Goal: Information Seeking & Learning: Learn about a topic

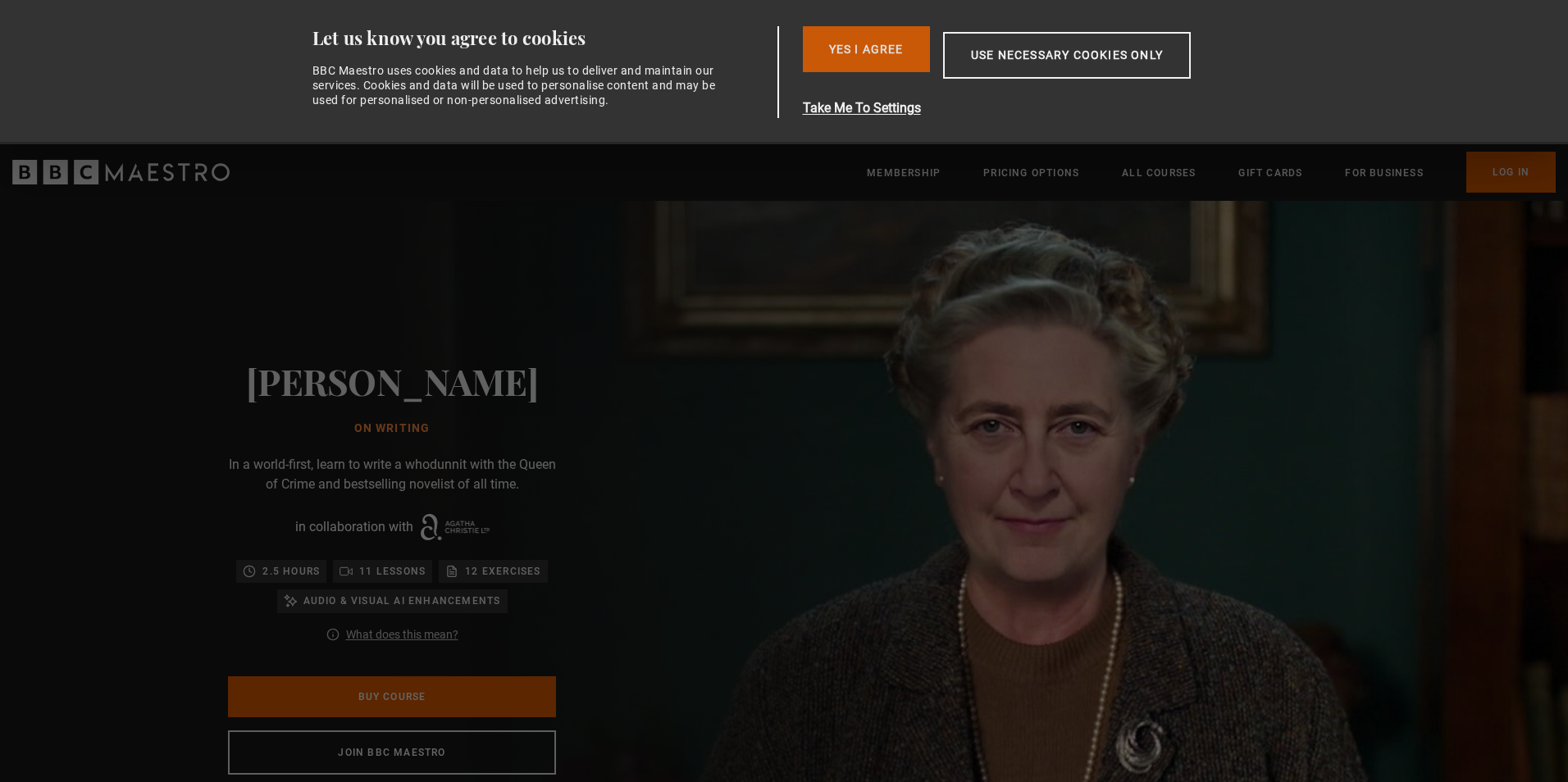
click at [867, 54] on button "Yes I Agree" at bounding box center [866, 49] width 127 height 46
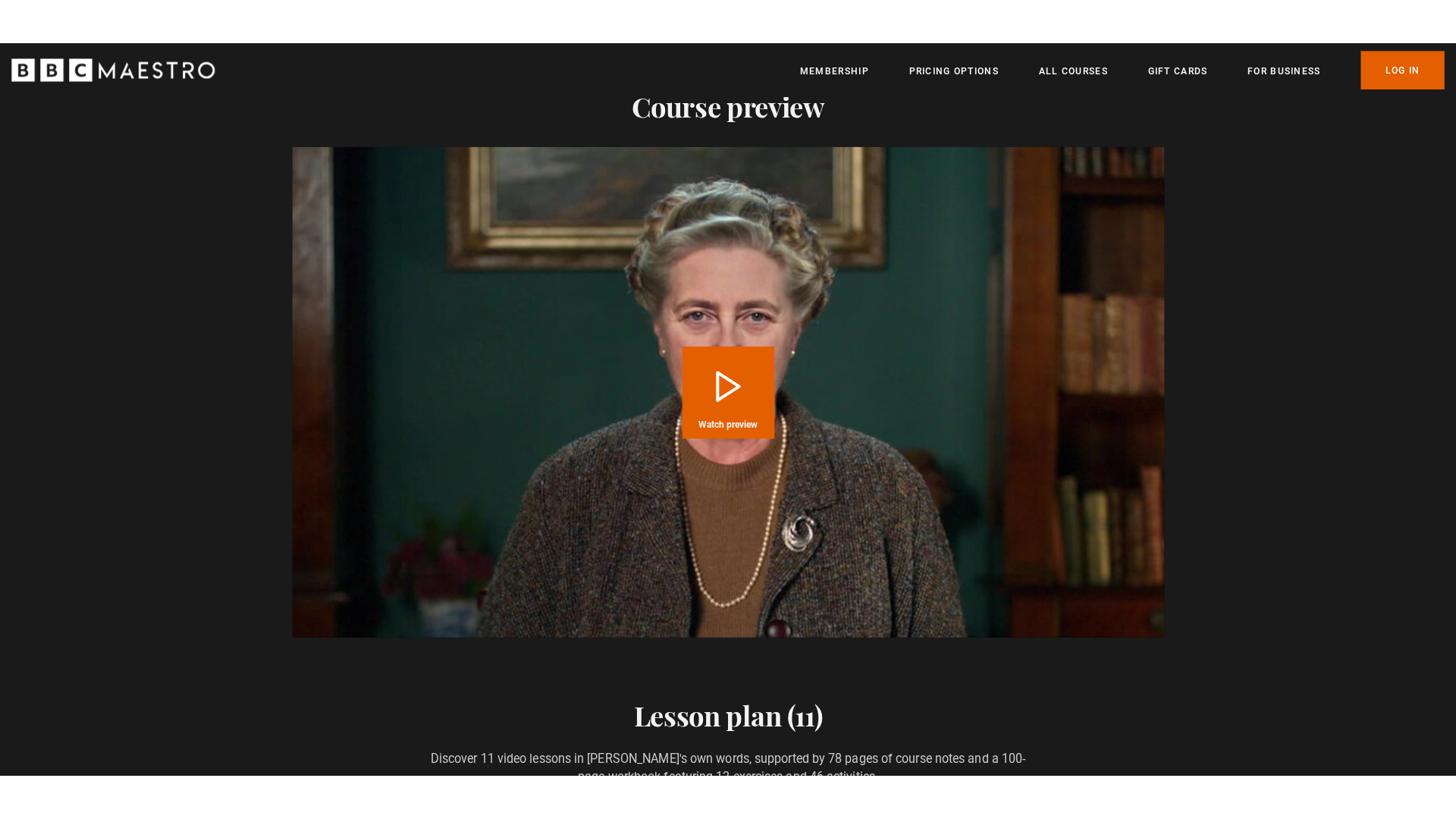
scroll to position [1585, 0]
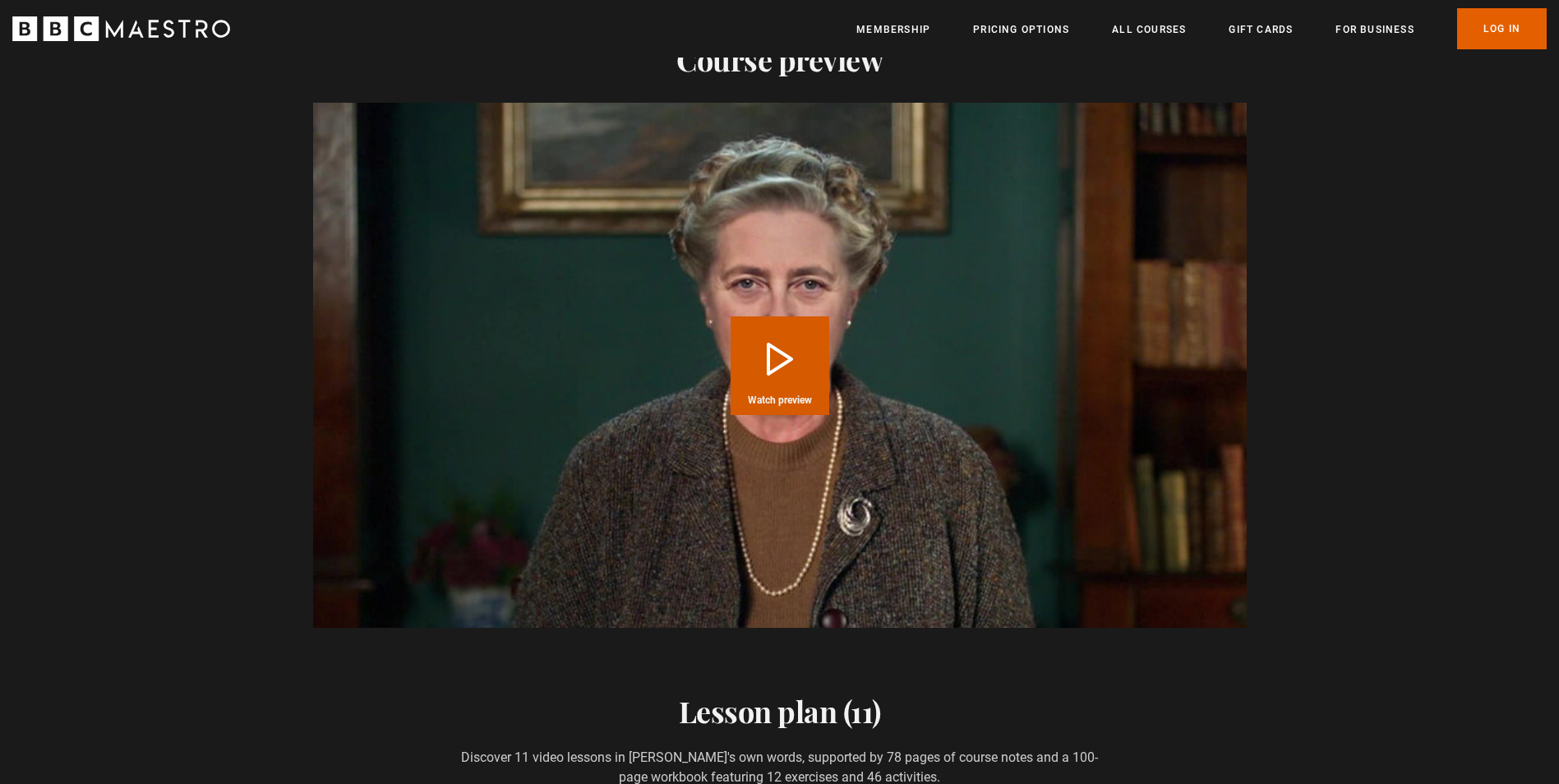
click at [799, 373] on button "Play Course overview for Writing with Agatha Christie Watch preview" at bounding box center [780, 366] width 99 height 99
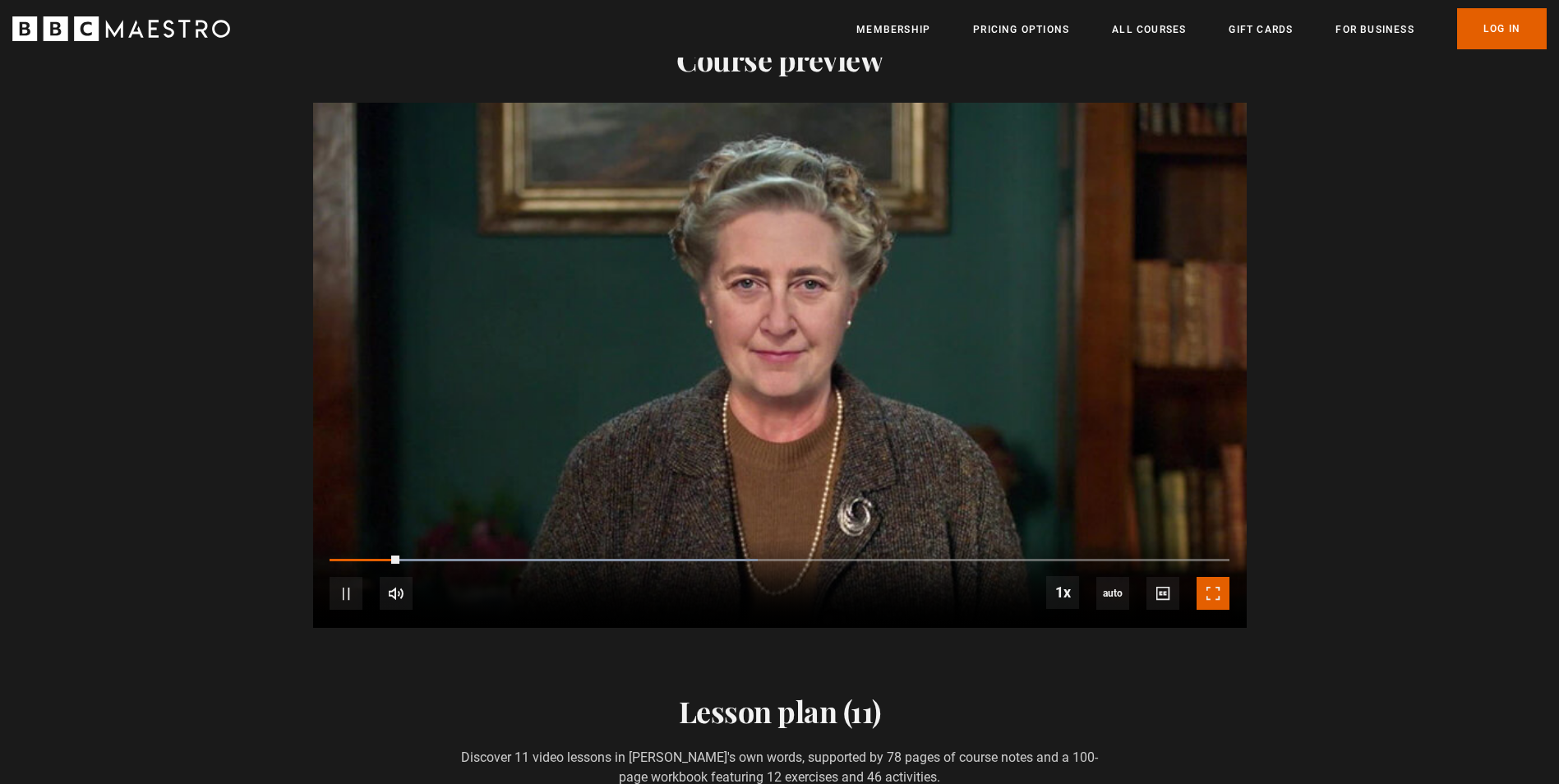
click at [1201, 582] on span "Video Player" at bounding box center [1213, 593] width 33 height 33
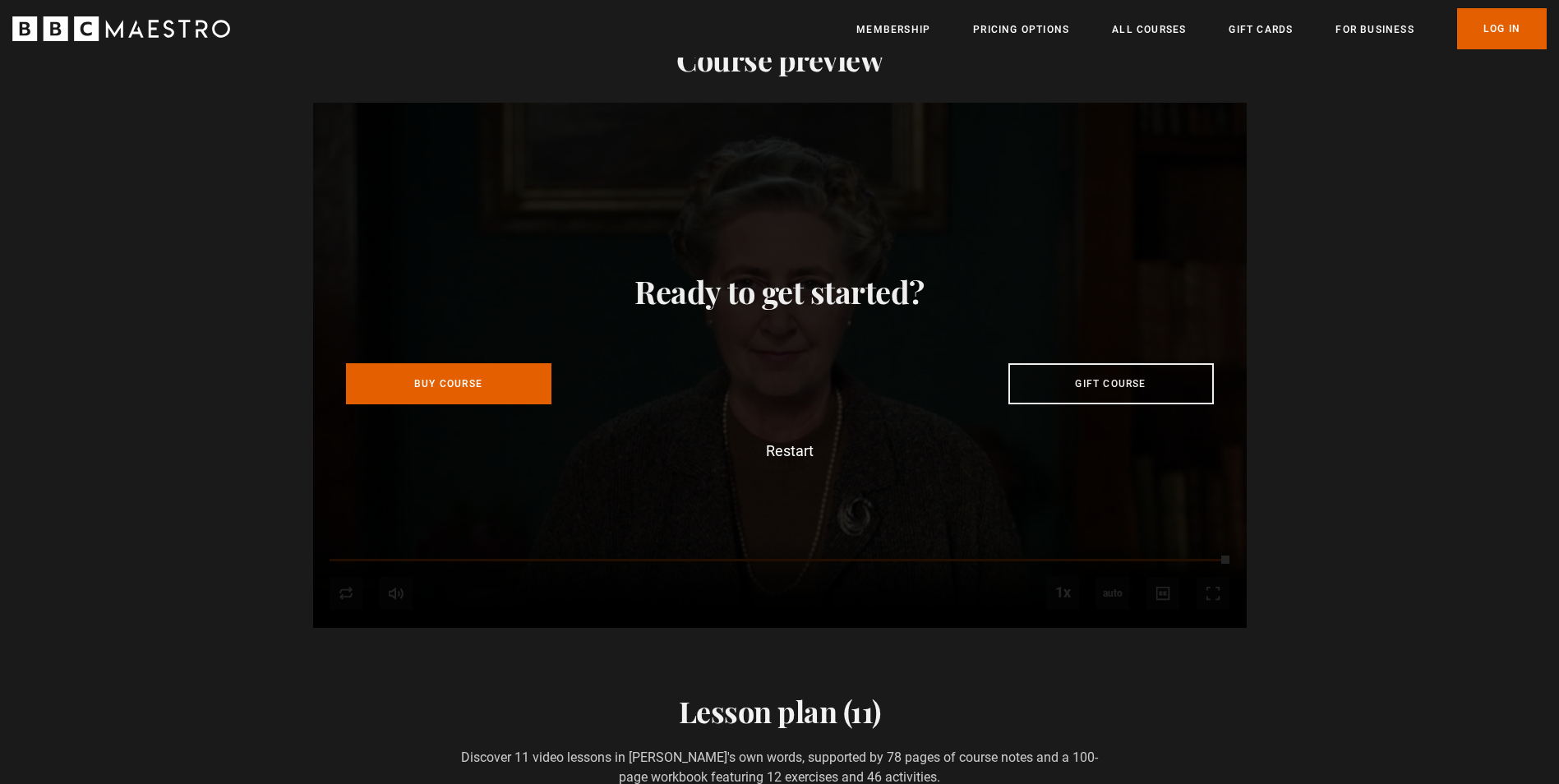
scroll to position [0, 646]
click at [165, 31] on icon "BBC Maestro" at bounding box center [122, 28] width 218 height 24
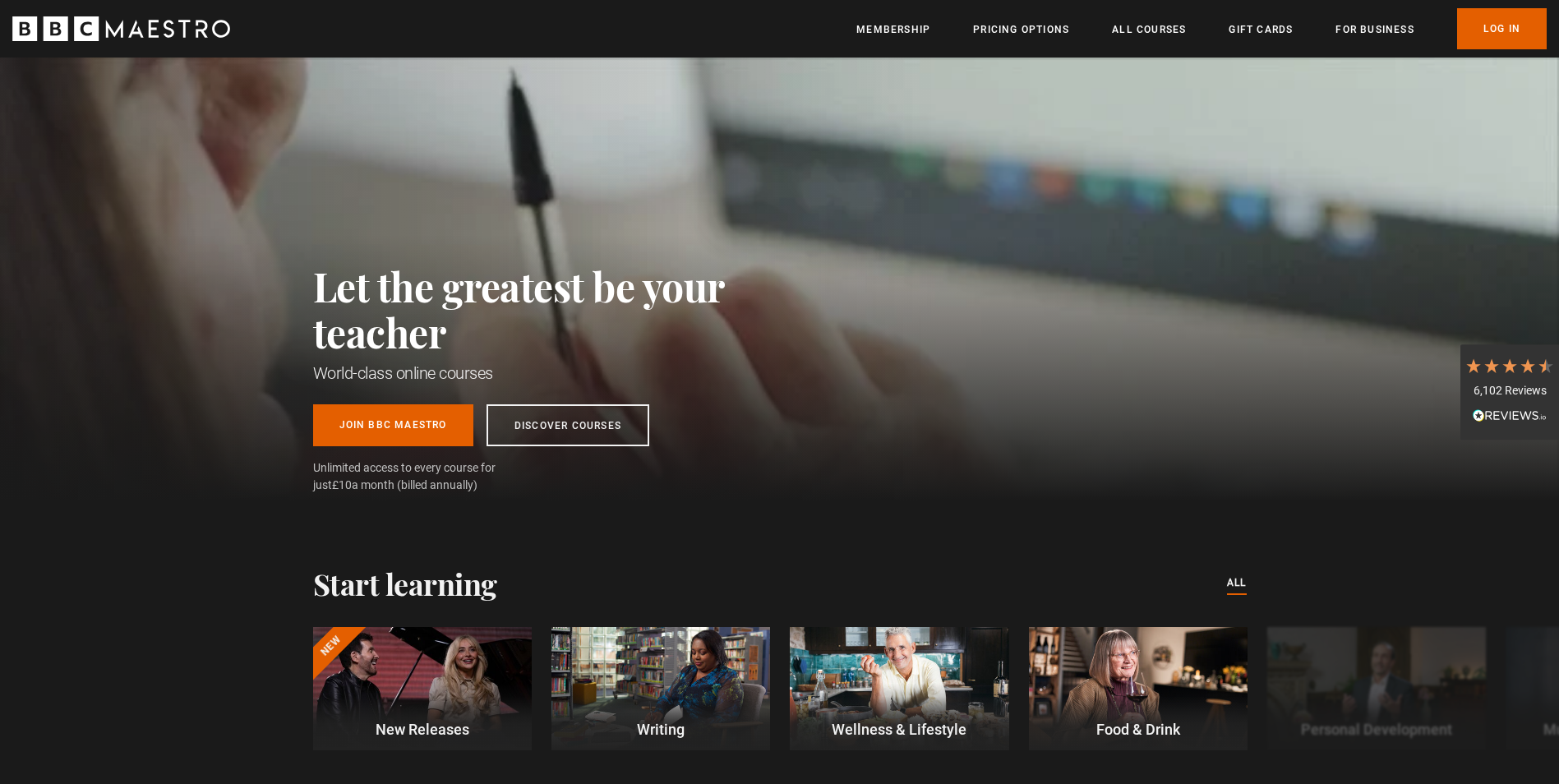
scroll to position [0, 1938]
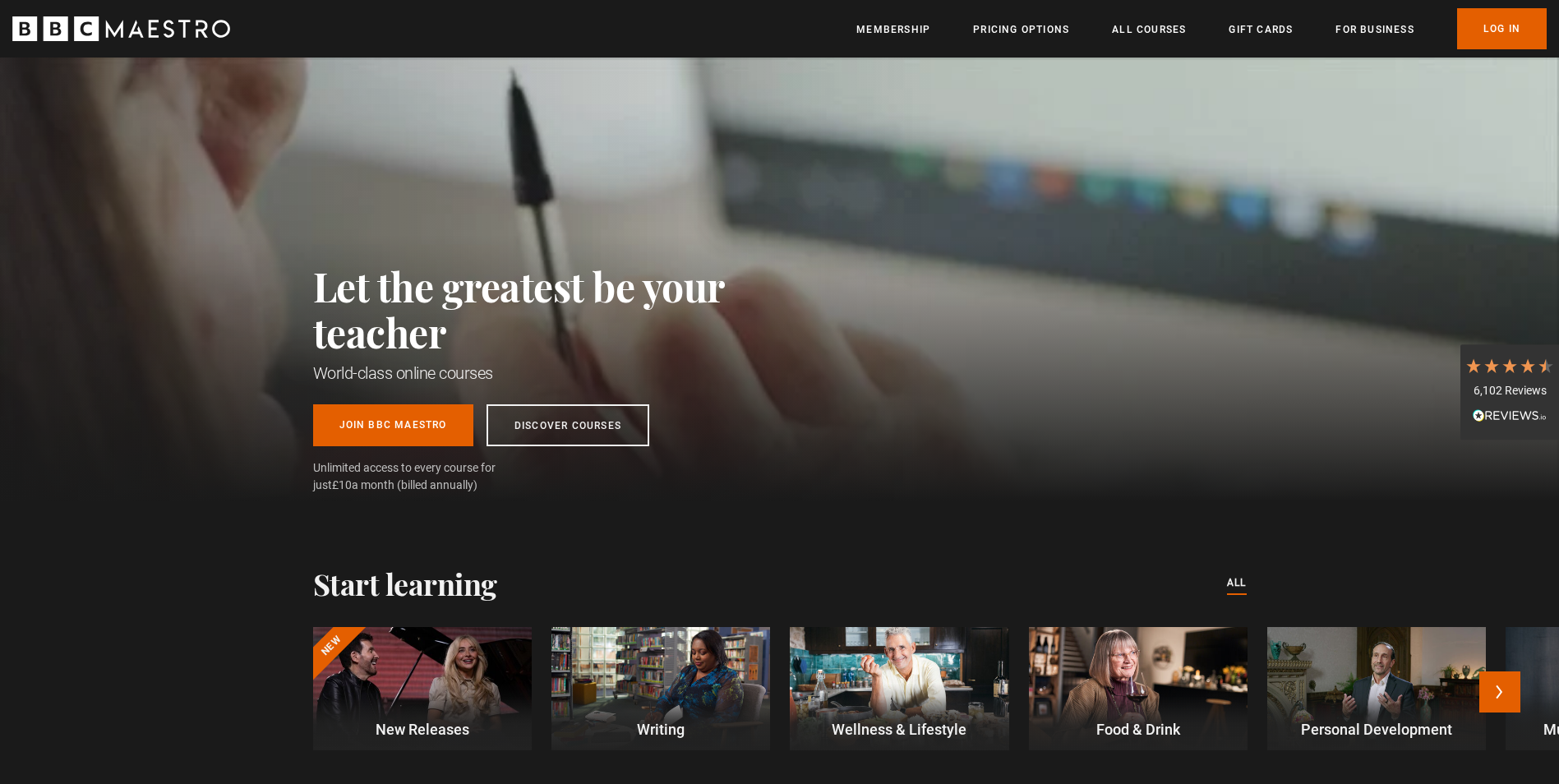
click at [902, 704] on div at bounding box center [898, 689] width 219 height 123
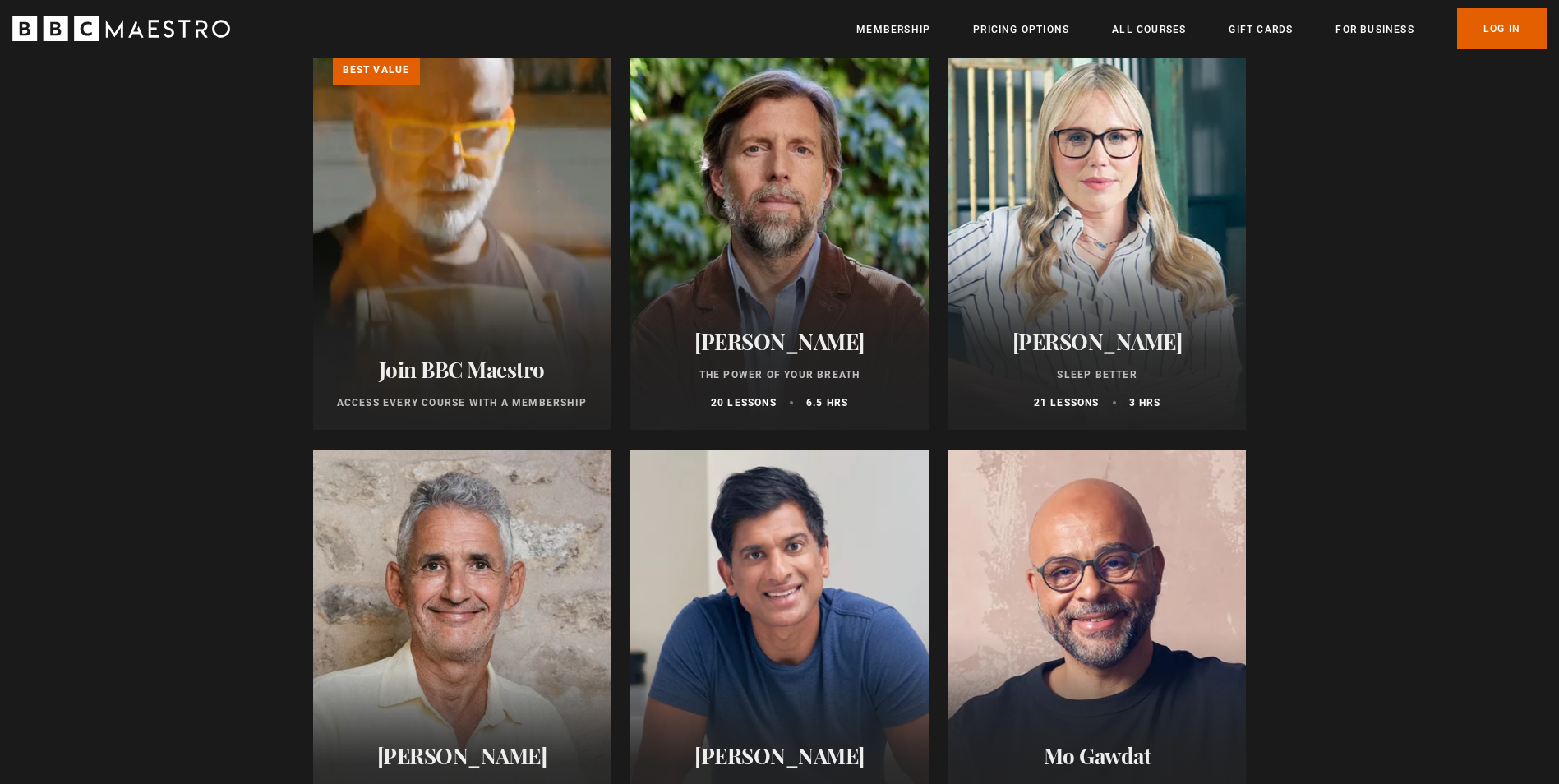
scroll to position [279, 0]
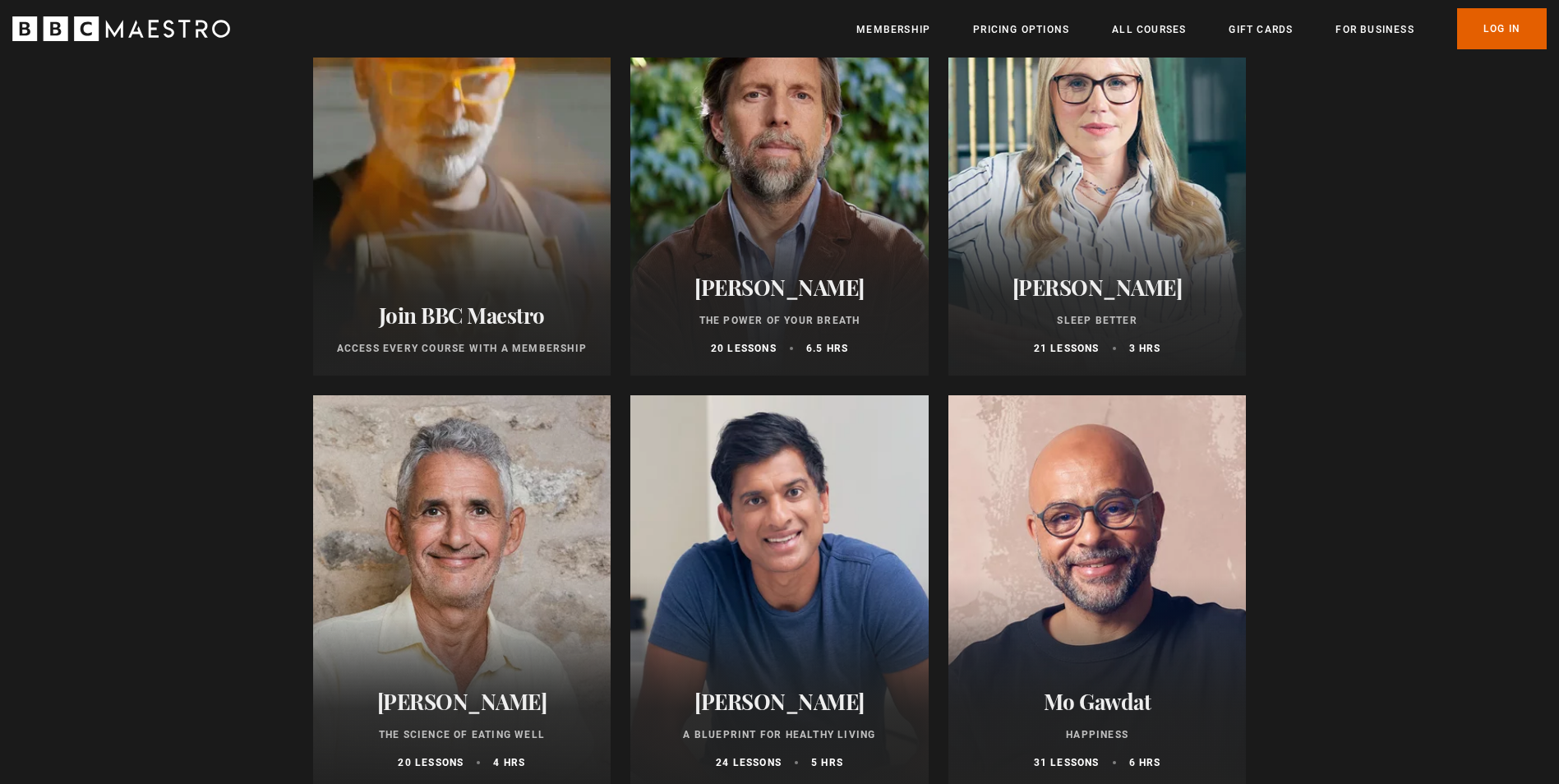
click at [1118, 649] on div at bounding box center [1097, 593] width 299 height 395
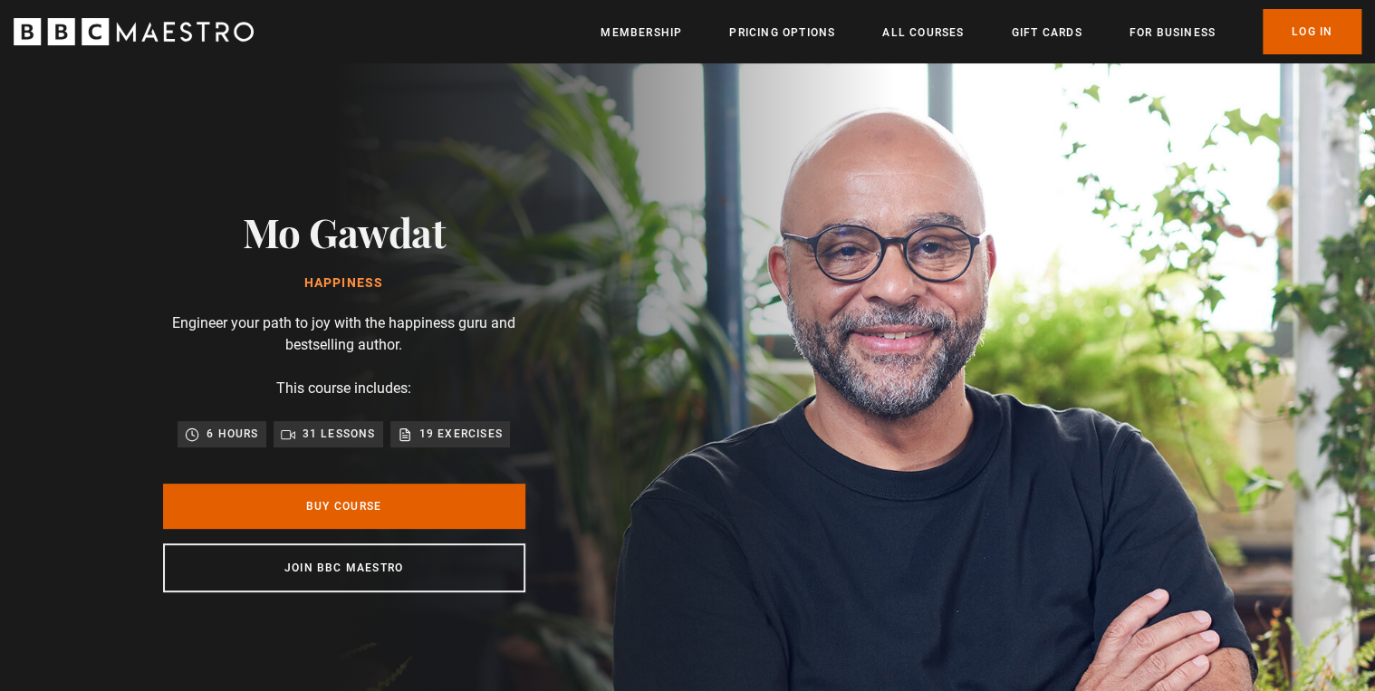
scroll to position [0, 2610]
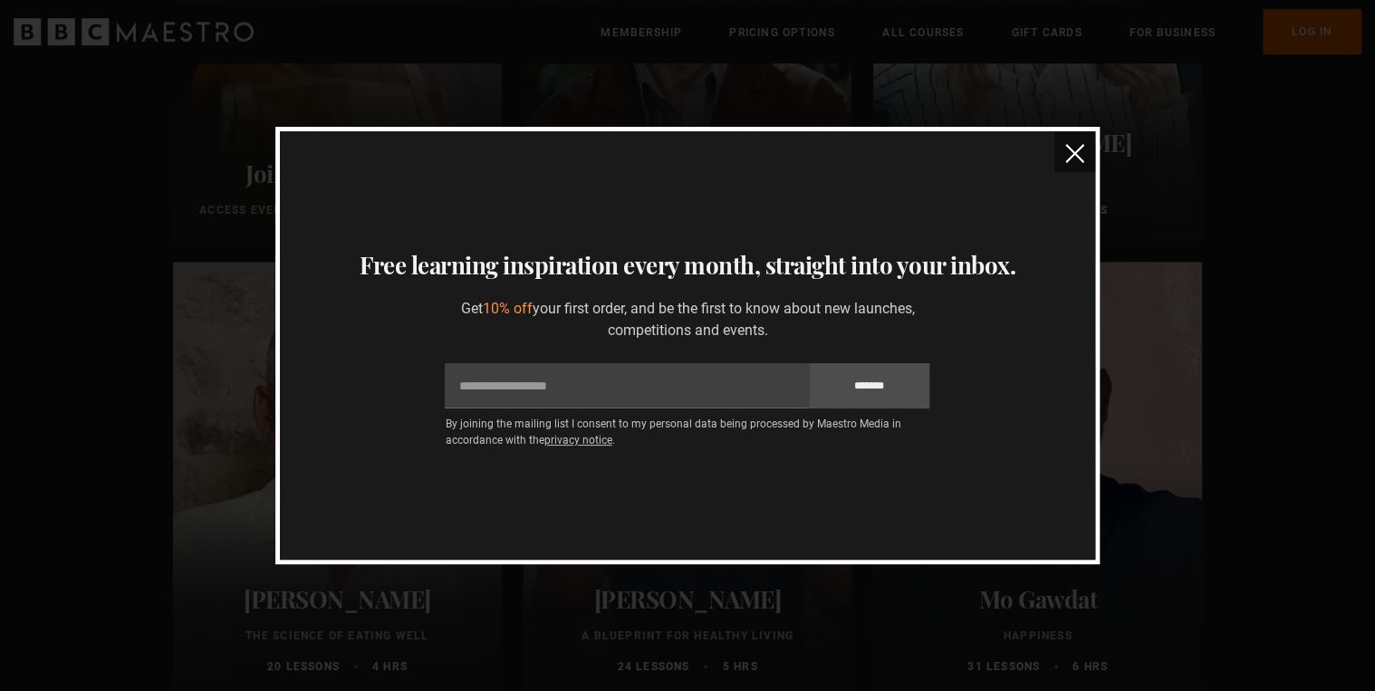
scroll to position [537, 0]
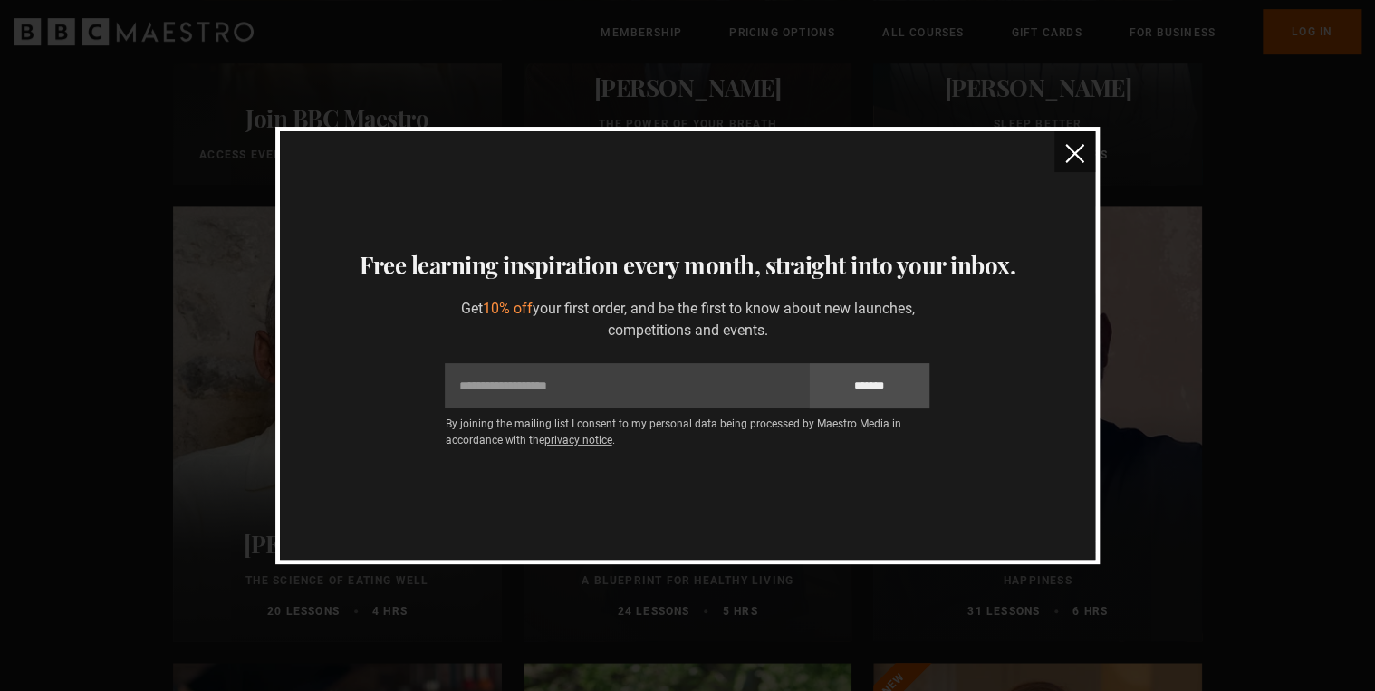
click at [1076, 156] on img "close" at bounding box center [1074, 153] width 19 height 19
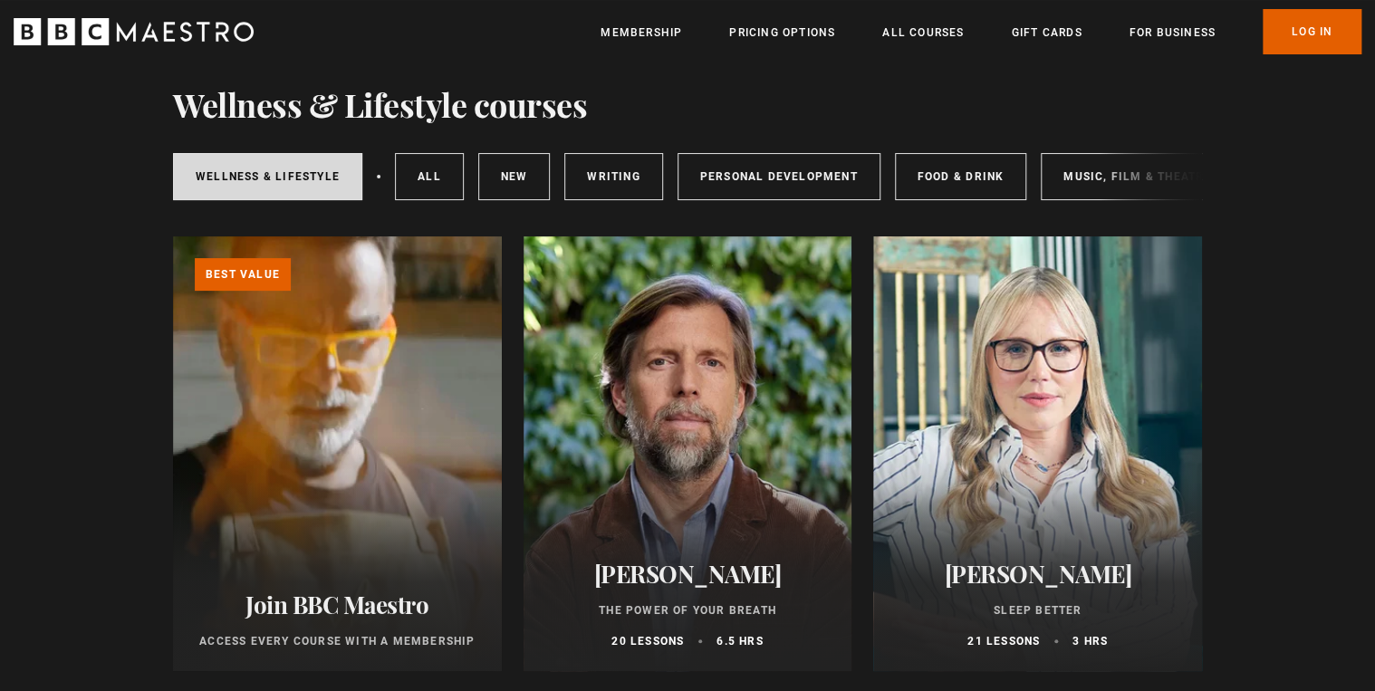
scroll to position [0, 0]
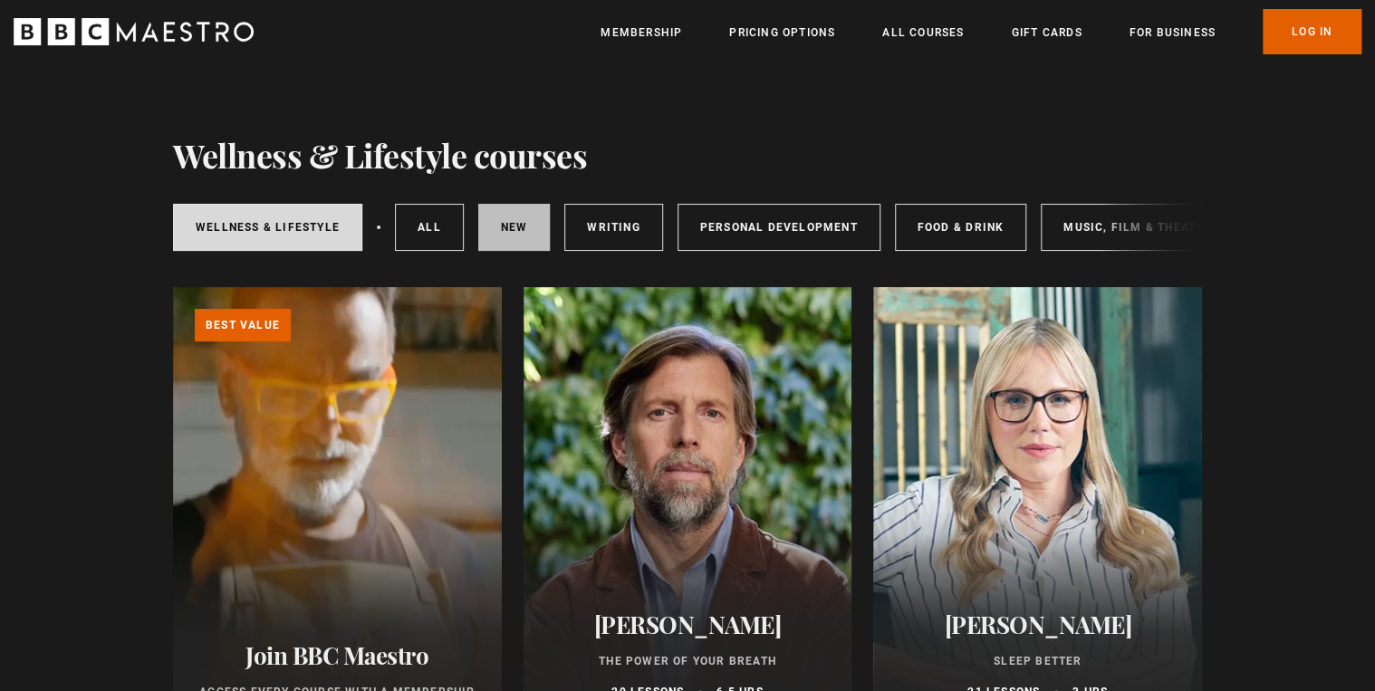
click at [508, 228] on link "New courses" at bounding box center [514, 227] width 72 height 47
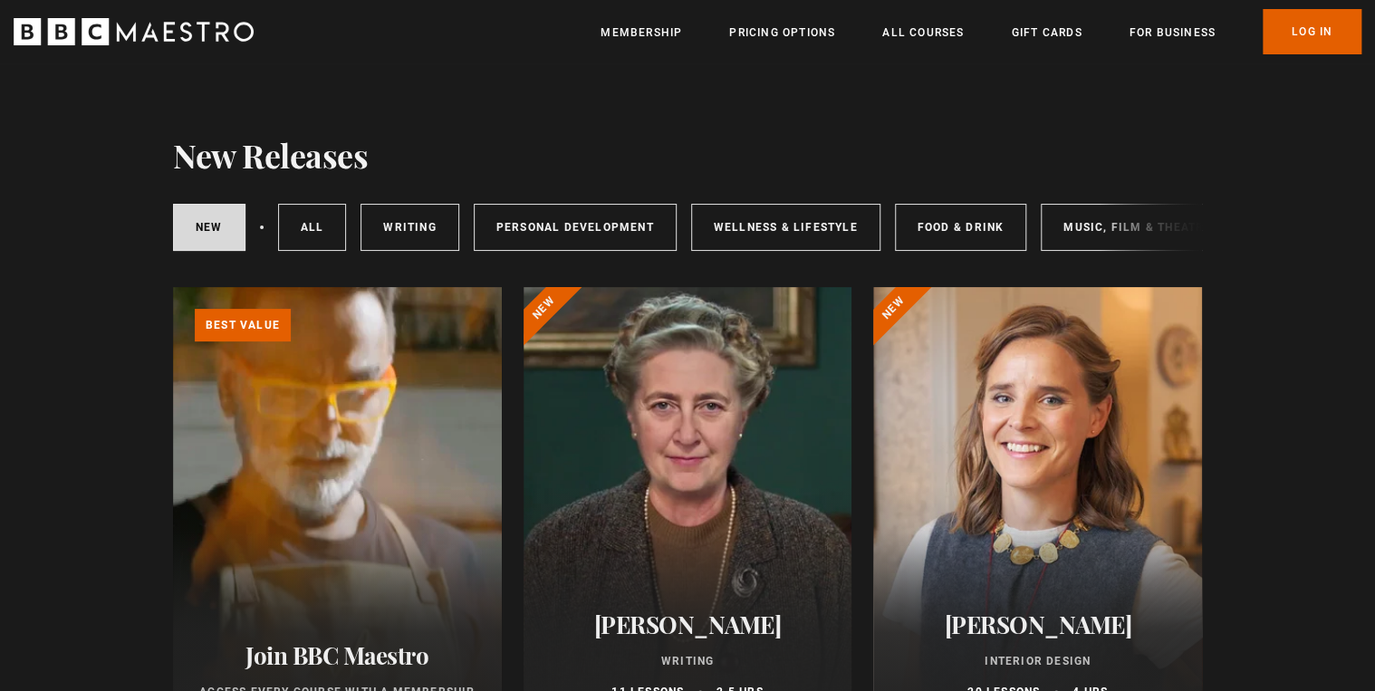
click at [695, 517] on div at bounding box center [688, 504] width 329 height 435
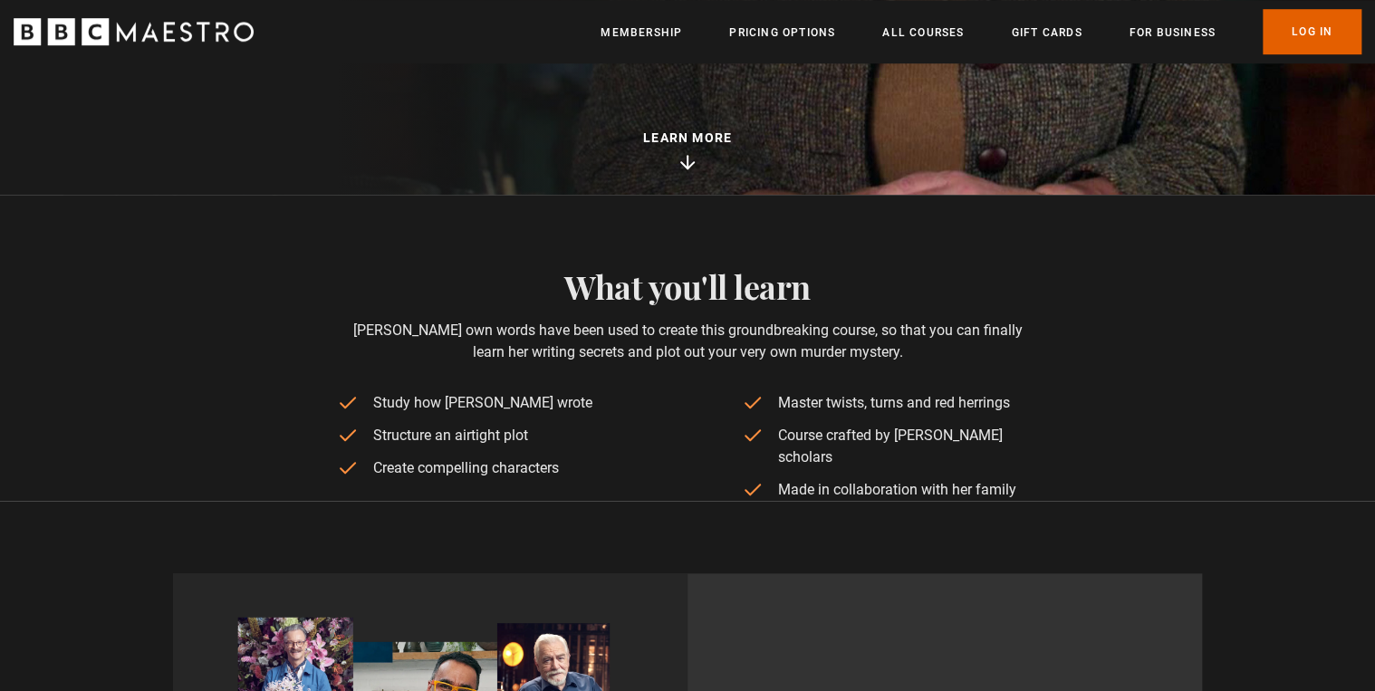
scroll to position [561, 0]
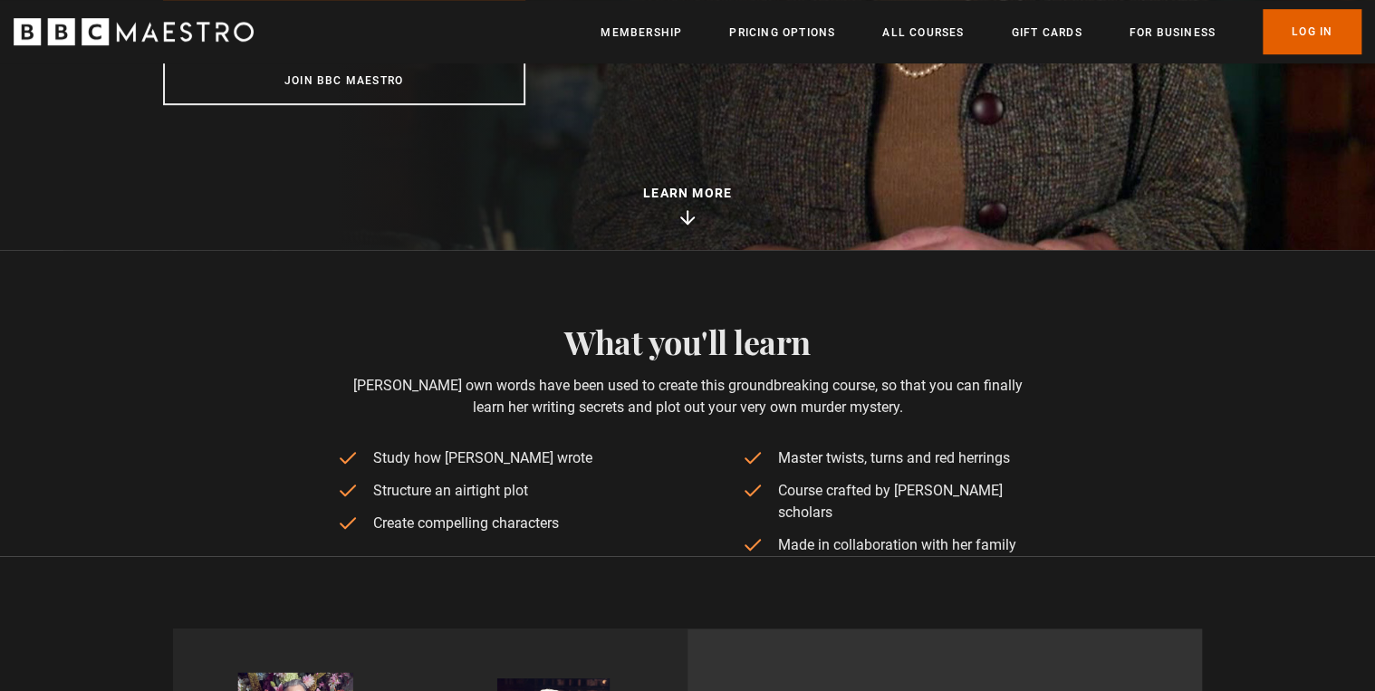
click at [689, 221] on icon at bounding box center [687, 220] width 13 height 6
click at [697, 192] on p "Learn more about the course" at bounding box center [687, 193] width 89 height 19
click at [685, 216] on icon at bounding box center [688, 218] width 22 height 22
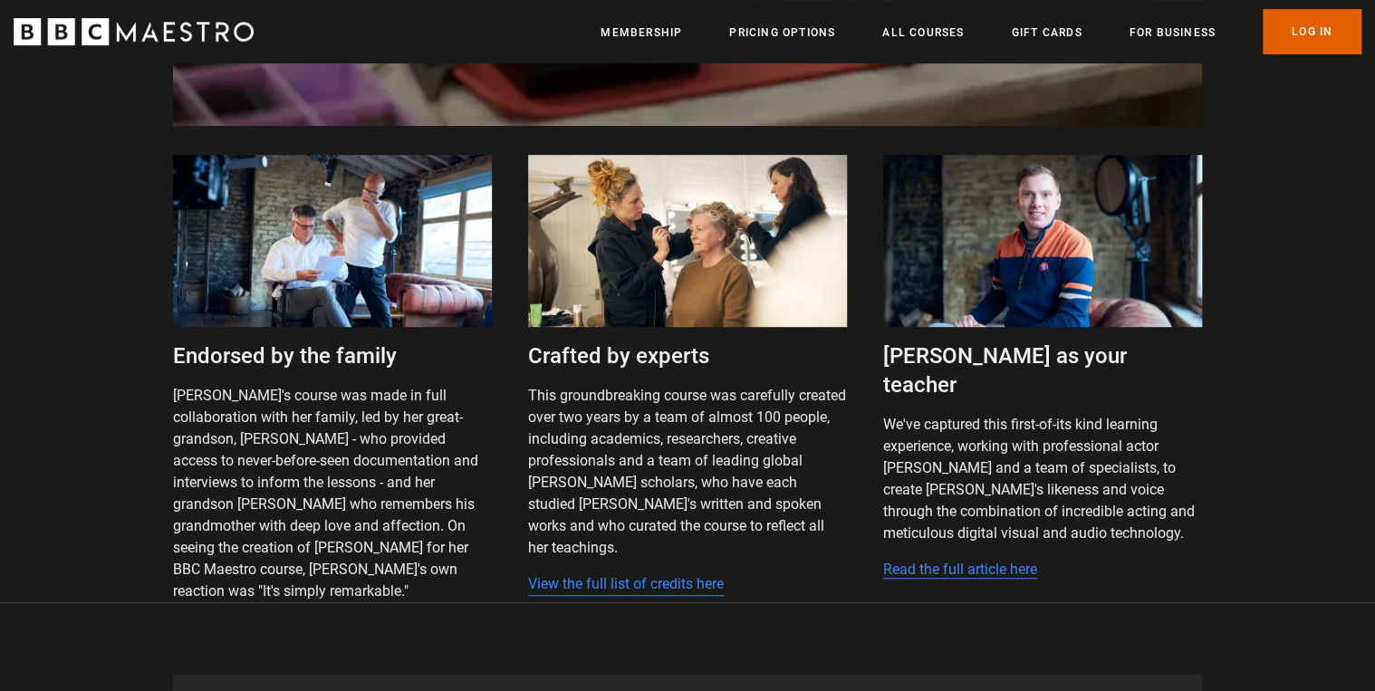
scroll to position [3764, 0]
